Goal: Transaction & Acquisition: Purchase product/service

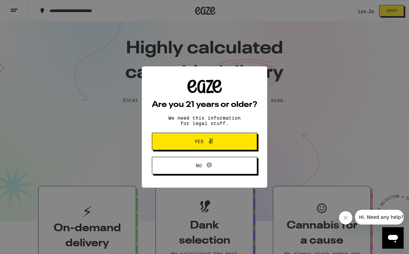
click at [245, 141] on button "Yes" at bounding box center [204, 141] width 105 height 17
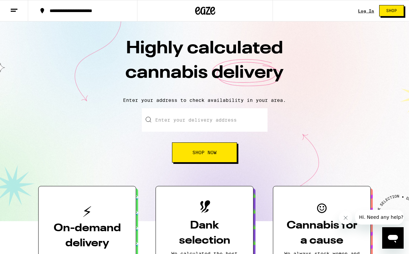
click at [364, 12] on link "Log In" at bounding box center [366, 11] width 16 height 4
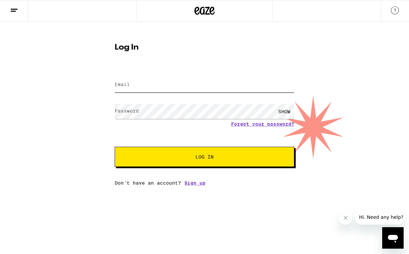
type input "[EMAIL_ADDRESS][DOMAIN_NAME]"
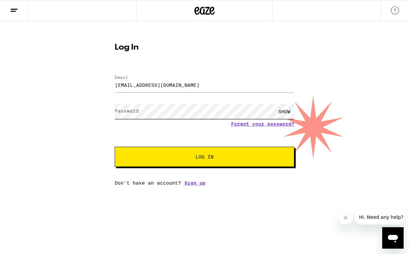
click at [204, 157] on button "Log In" at bounding box center [205, 157] width 180 height 20
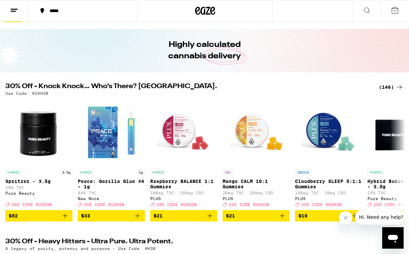
scroll to position [20, 0]
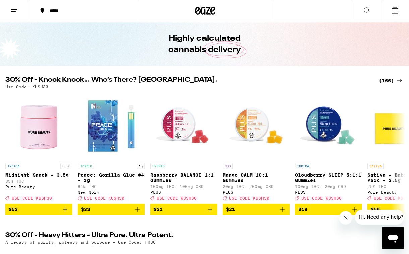
click at [125, 15] on button "*****" at bounding box center [82, 11] width 109 height 20
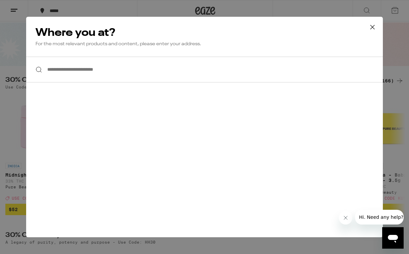
click at [123, 69] on input "**********" at bounding box center [204, 70] width 356 height 26
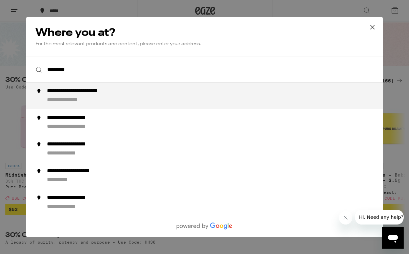
click at [122, 96] on div "**********" at bounding box center [218, 96] width 342 height 16
type input "**********"
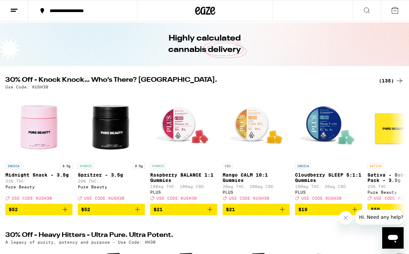
click at [400, 80] on icon at bounding box center [399, 81] width 8 height 8
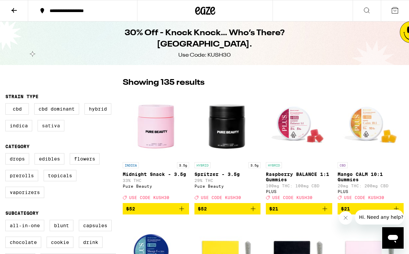
click at [49, 126] on label "Sativa" at bounding box center [51, 125] width 27 height 11
click at [7, 104] on input "Sativa" at bounding box center [7, 104] width 0 height 0
checkbox input "true"
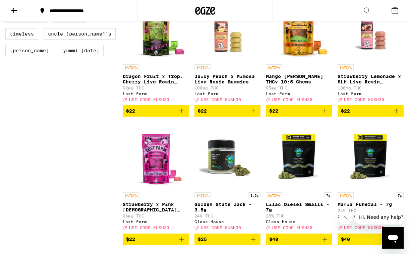
scroll to position [609, 0]
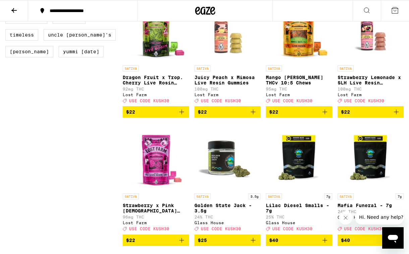
click at [222, 50] on img "Open page for Juicy Peach x Mimosa Live Resin Gummies from Lost Farm" at bounding box center [227, 28] width 66 height 67
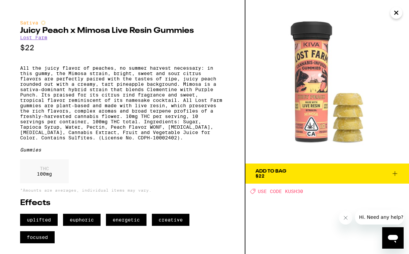
click at [266, 170] on div "Add To Bag" at bounding box center [270, 171] width 31 height 5
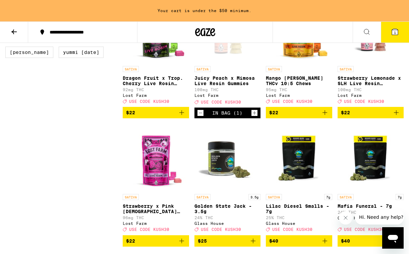
scroll to position [633, 0]
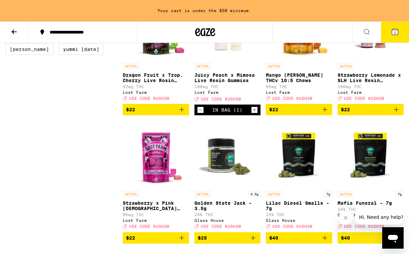
click at [351, 83] on p "Strawberry Lemonade x SLH Live Resin Gummies" at bounding box center [370, 77] width 66 height 11
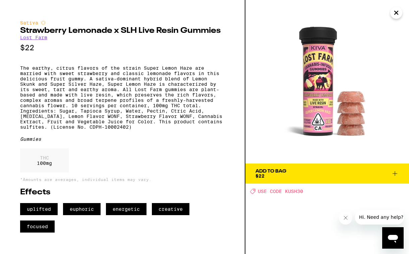
click at [281, 169] on div "Add To Bag" at bounding box center [270, 171] width 31 height 5
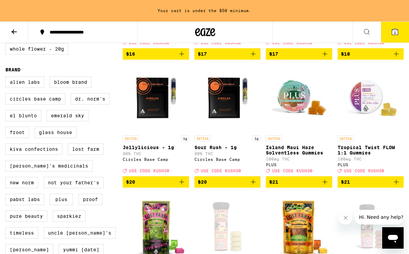
scroll to position [432, 0]
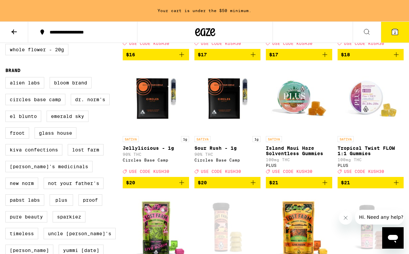
click at [306, 156] on p "Island Maui Haze Solventless Gummies" at bounding box center [299, 150] width 66 height 11
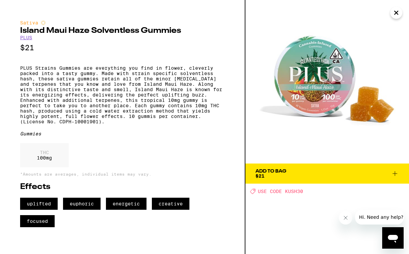
click at [284, 176] on div "Add To Bag $21" at bounding box center [270, 173] width 31 height 9
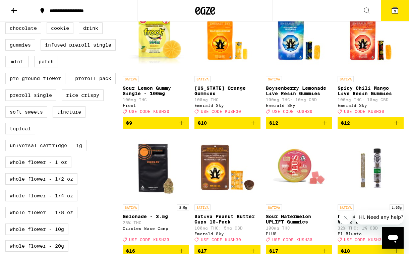
scroll to position [223, 0]
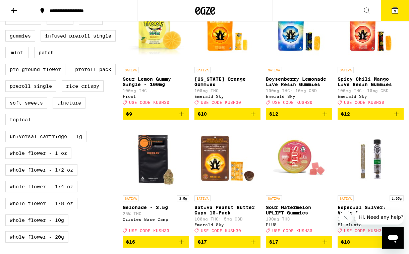
click at [75, 109] on label "Tincture" at bounding box center [69, 102] width 33 height 11
checkbox input "true"
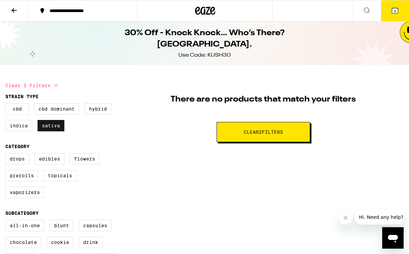
click at [59, 128] on label "Sativa" at bounding box center [51, 125] width 27 height 11
click at [7, 104] on input "Sativa" at bounding box center [7, 104] width 0 height 0
checkbox input "false"
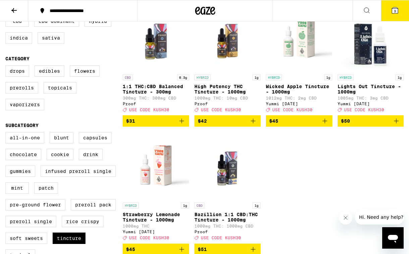
scroll to position [88, 0]
click at [20, 74] on label "Drops" at bounding box center [17, 70] width 24 height 11
click at [7, 67] on input "Drops" at bounding box center [7, 66] width 0 height 0
checkbox input "true"
click at [394, 12] on span "3" at bounding box center [395, 11] width 2 height 4
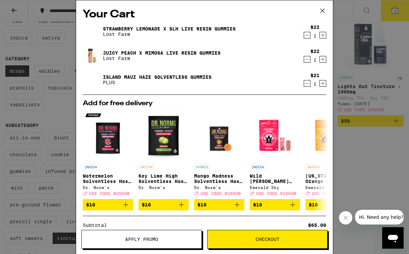
click at [323, 84] on icon "Increment" at bounding box center [323, 84] width 4 height 4
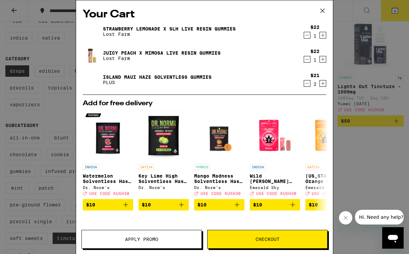
click at [184, 242] on button "Apply Promo" at bounding box center [141, 239] width 120 height 19
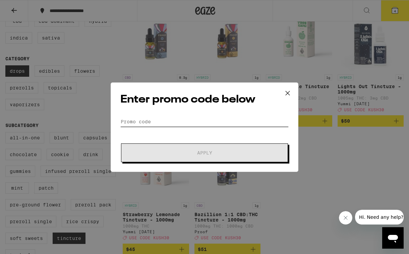
click at [187, 121] on input "Promo Code" at bounding box center [204, 122] width 168 height 10
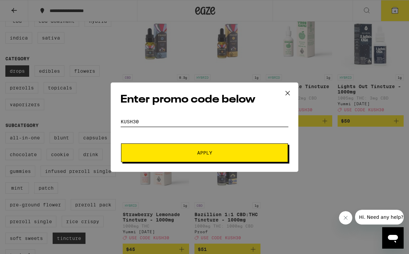
type input "kush30"
click at [197, 154] on span "Apply" at bounding box center [204, 152] width 15 height 5
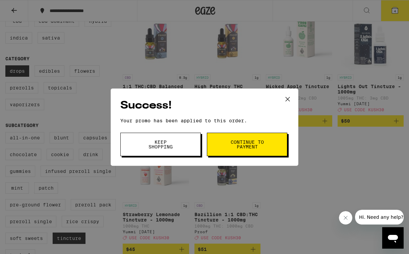
click at [231, 143] on span "Continue to payment" at bounding box center [247, 144] width 34 height 9
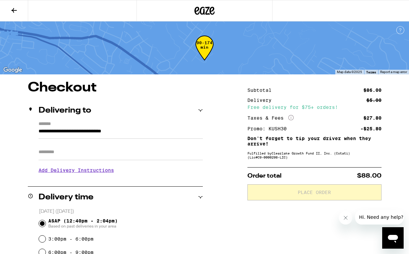
click at [15, 10] on icon at bounding box center [13, 10] width 5 height 5
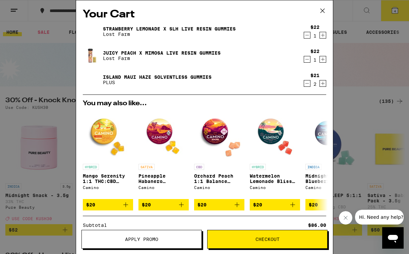
click at [324, 11] on icon at bounding box center [322, 11] width 10 height 10
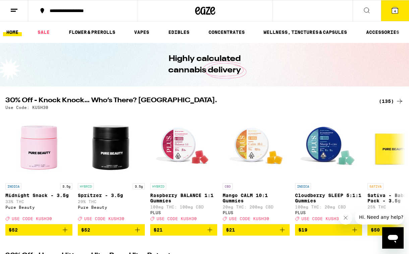
click at [396, 10] on span "4" at bounding box center [395, 11] width 2 height 4
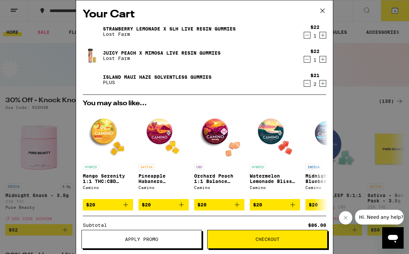
click at [323, 9] on icon at bounding box center [322, 11] width 10 height 10
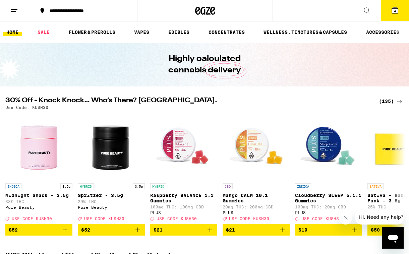
click at [14, 9] on line at bounding box center [14, 9] width 7 height 0
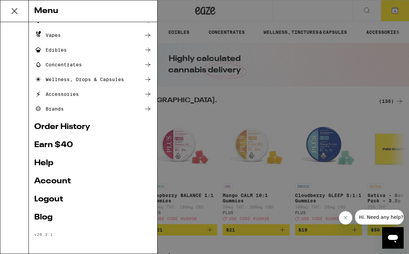
scroll to position [54, 0]
click at [52, 181] on link "Account" at bounding box center [93, 181] width 118 height 8
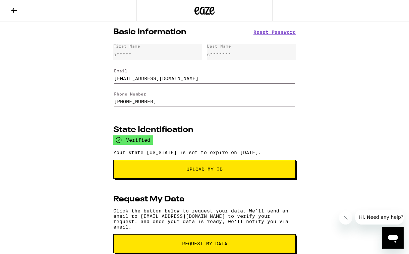
click at [16, 11] on icon at bounding box center [14, 10] width 8 height 8
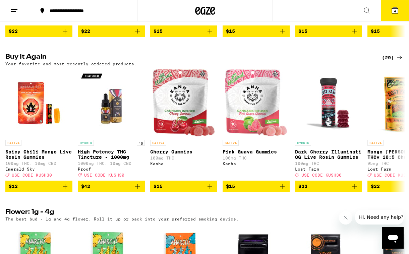
scroll to position [509, 0]
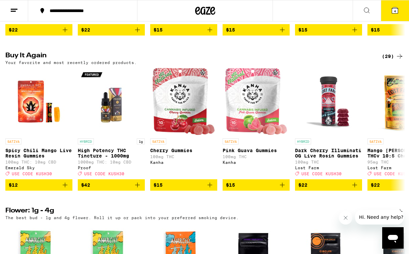
click at [395, 10] on span "4" at bounding box center [395, 11] width 2 height 4
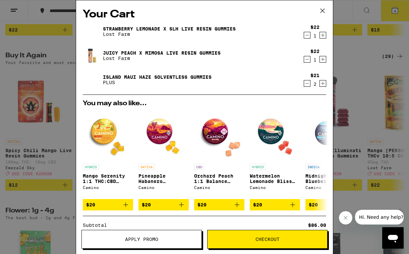
click at [226, 239] on span "Checkout" at bounding box center [267, 239] width 120 height 5
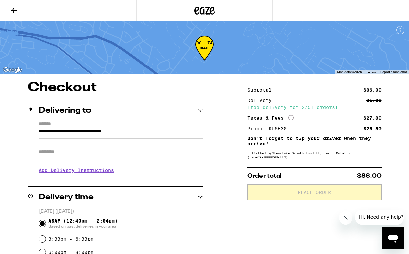
click at [13, 10] on icon at bounding box center [13, 10] width 5 height 5
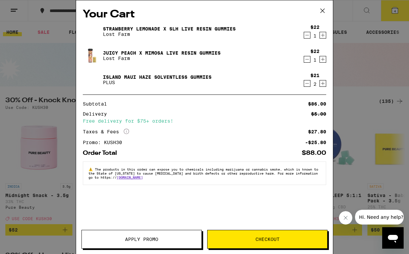
click at [320, 12] on icon at bounding box center [322, 11] width 10 height 10
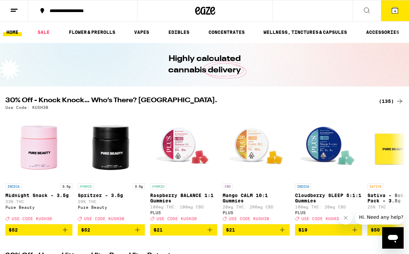
click at [369, 12] on icon at bounding box center [366, 10] width 8 height 8
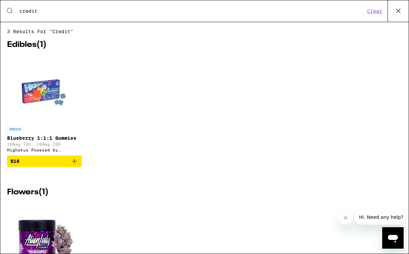
type input "credit"
click at [369, 12] on button "Clear" at bounding box center [374, 11] width 19 height 6
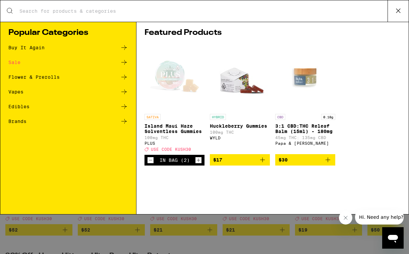
click at [42, 46] on div "Buy It Again" at bounding box center [26, 47] width 36 height 5
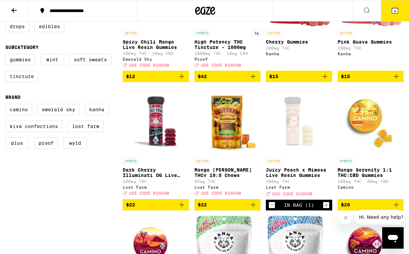
scroll to position [133, 0]
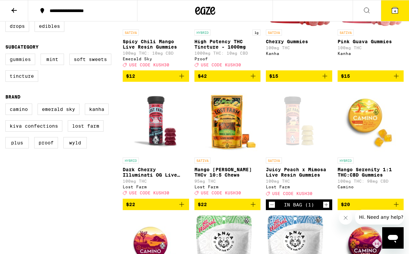
click at [30, 65] on label "Gummies" at bounding box center [20, 59] width 30 height 11
click at [7, 55] on input "Gummies" at bounding box center [7, 55] width 0 height 0
checkbox input "true"
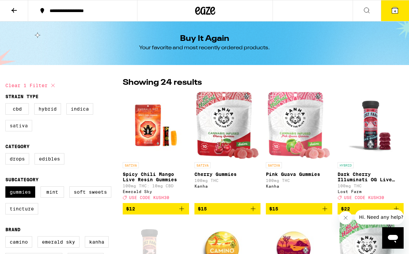
click at [24, 128] on label "Sativa" at bounding box center [18, 125] width 27 height 11
click at [7, 104] on input "Sativa" at bounding box center [7, 104] width 0 height 0
checkbox input "true"
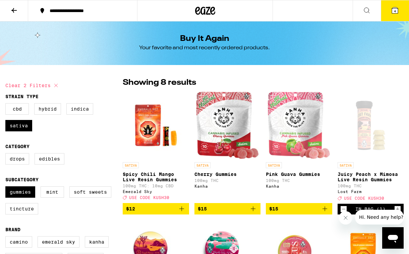
click at [326, 213] on icon "Add to bag" at bounding box center [324, 209] width 8 height 8
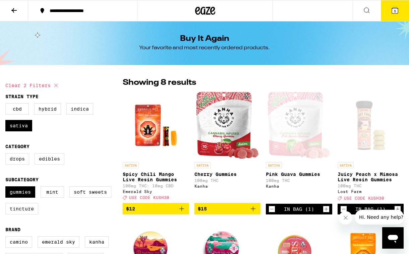
click at [395, 11] on span "5" at bounding box center [395, 11] width 2 height 4
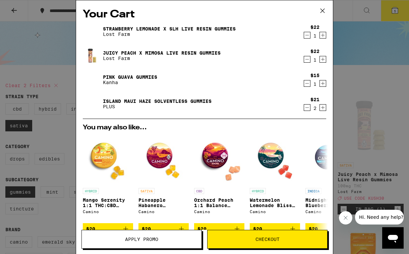
click at [275, 241] on span "Checkout" at bounding box center [267, 239] width 24 height 5
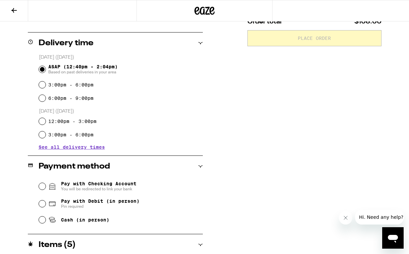
scroll to position [155, 0]
